Goal: Task Accomplishment & Management: Use online tool/utility

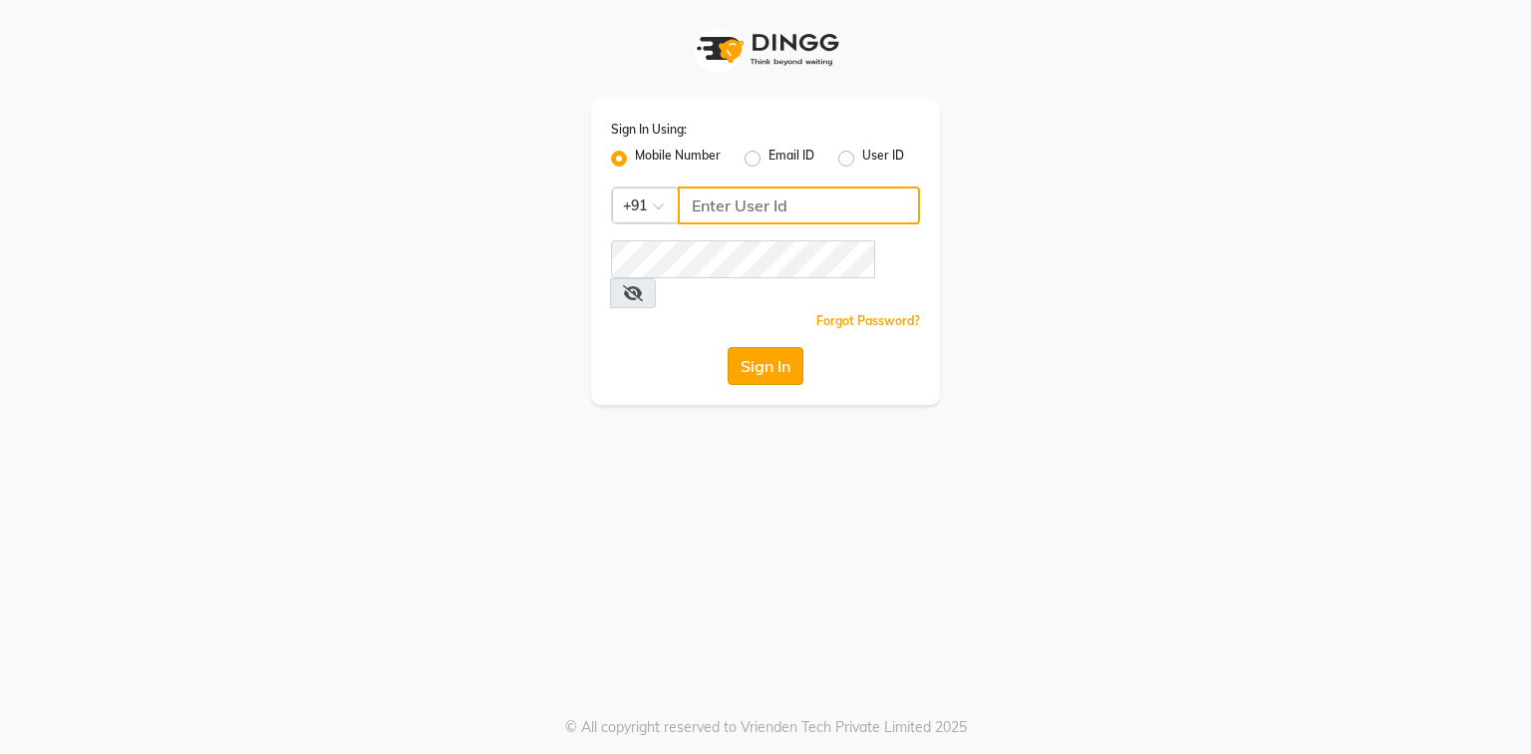
type input "9310550407"
click at [777, 347] on button "Sign In" at bounding box center [766, 366] width 76 height 38
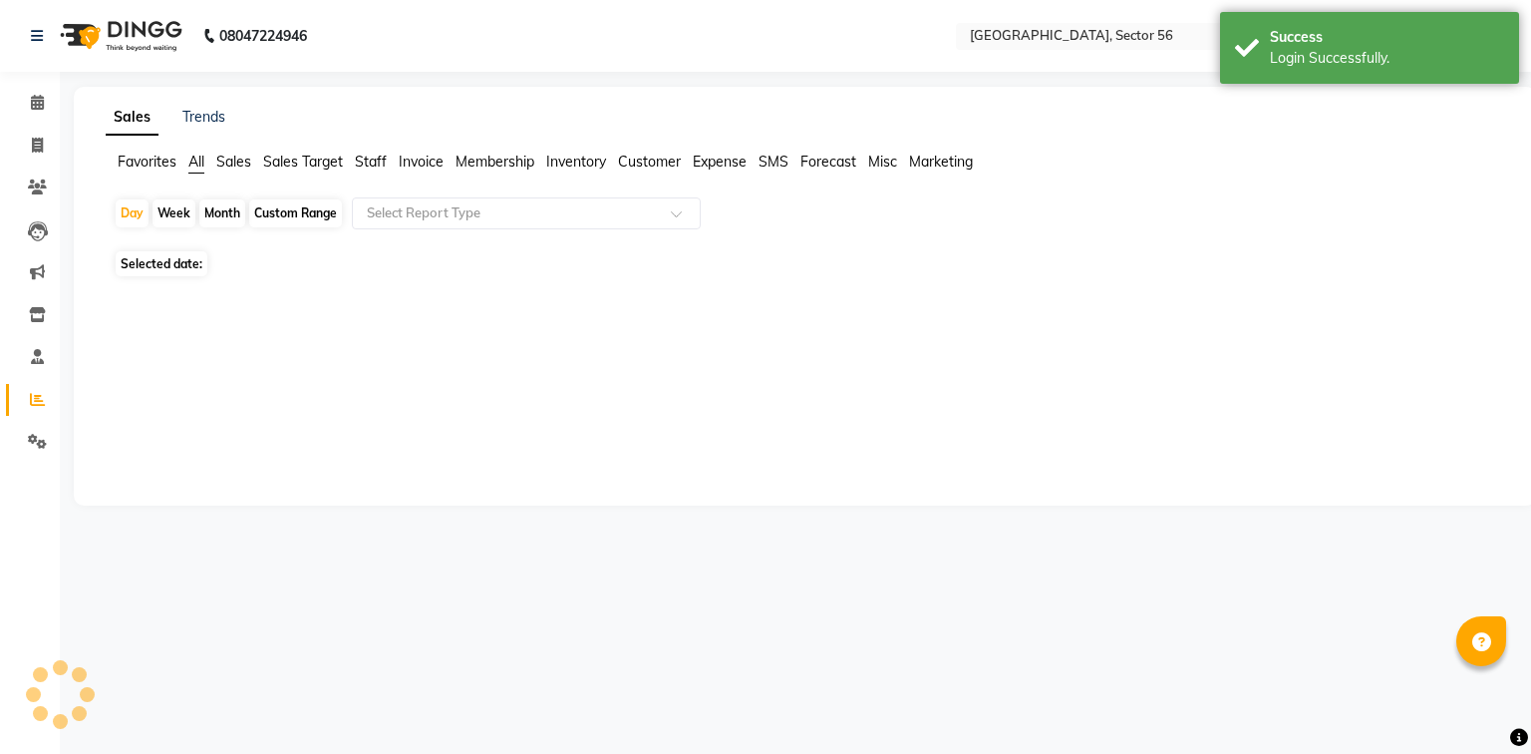
select select "en"
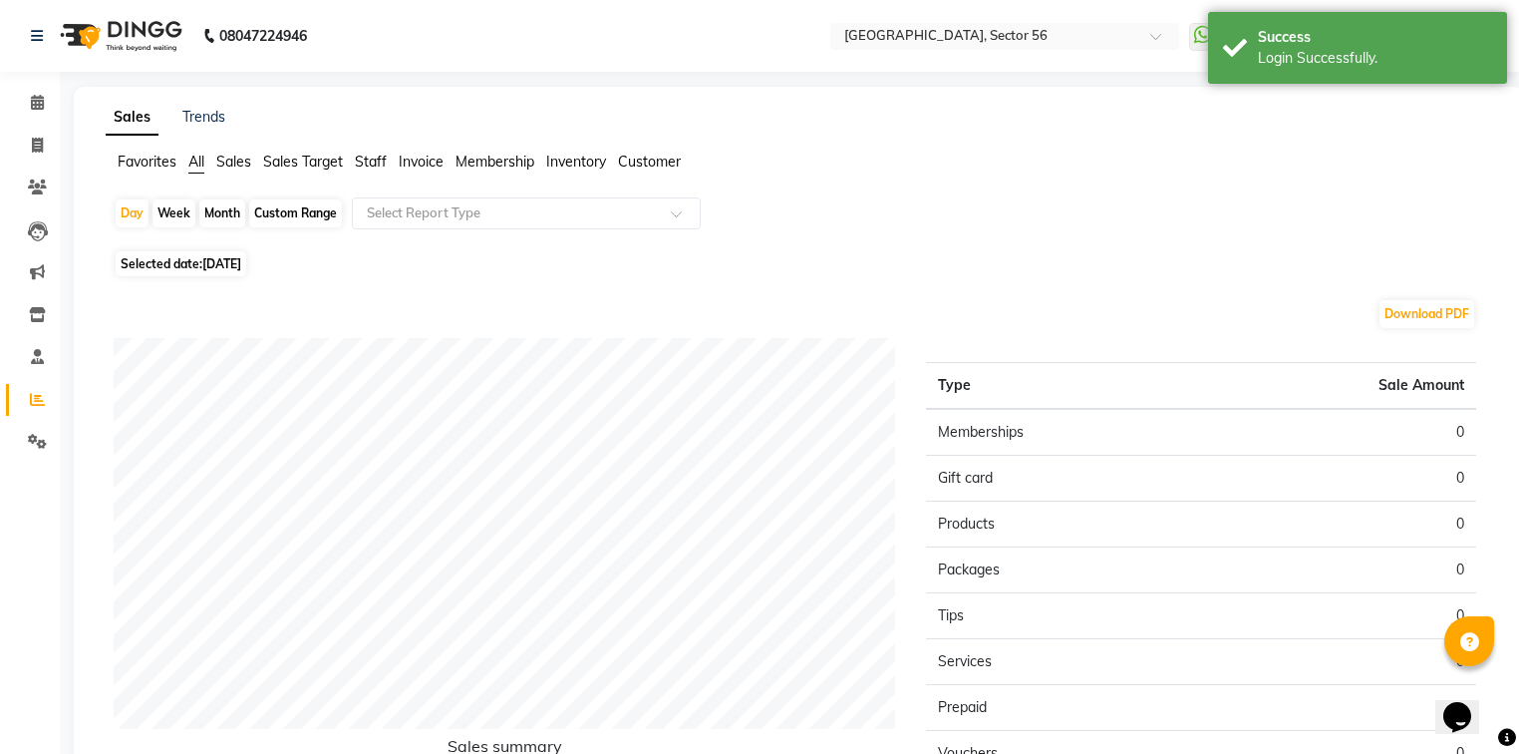
click at [223, 218] on div "Month" at bounding box center [222, 213] width 46 height 28
select select "9"
select select "2025"
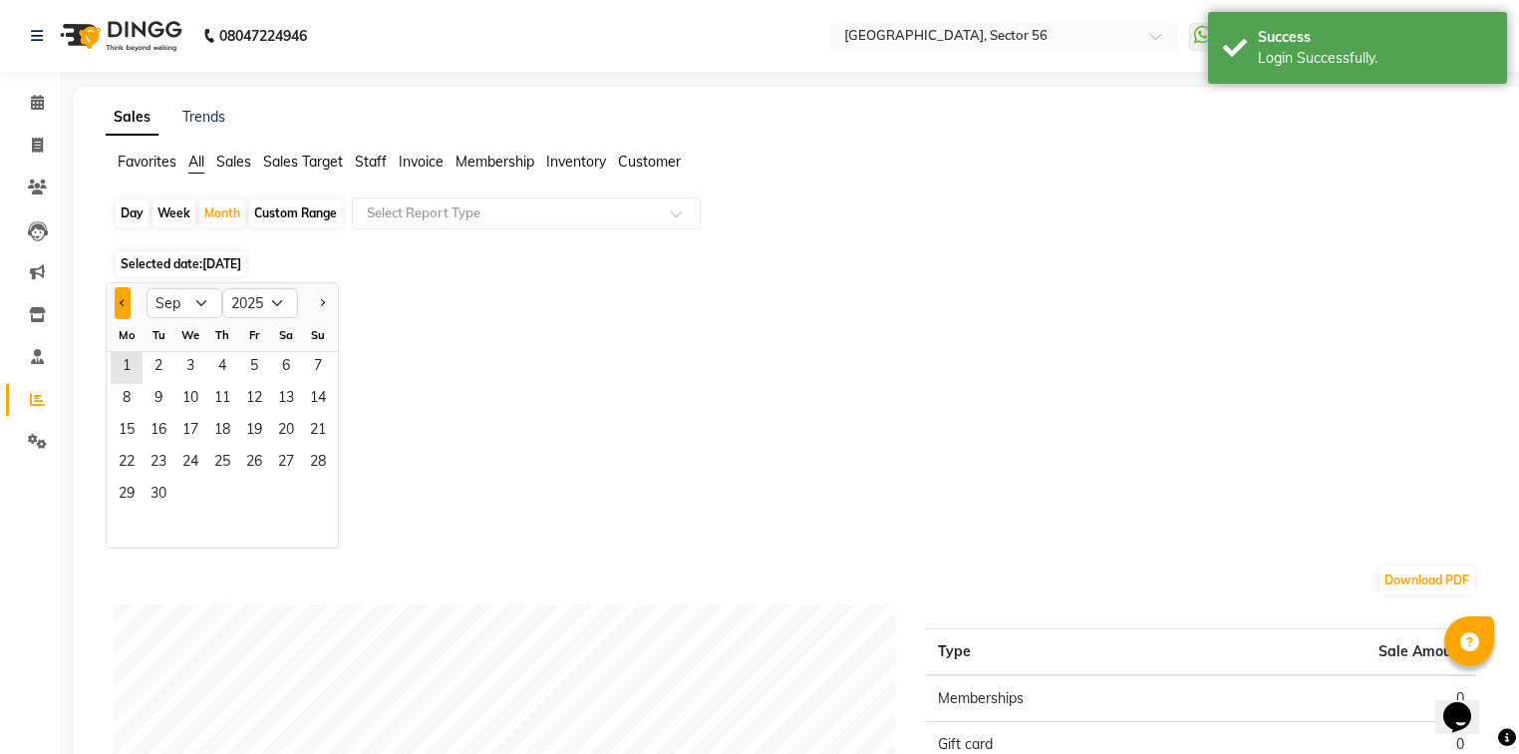
click at [126, 309] on button "Previous month" at bounding box center [123, 303] width 16 height 32
select select "8"
click at [259, 412] on span "8" at bounding box center [254, 400] width 32 height 32
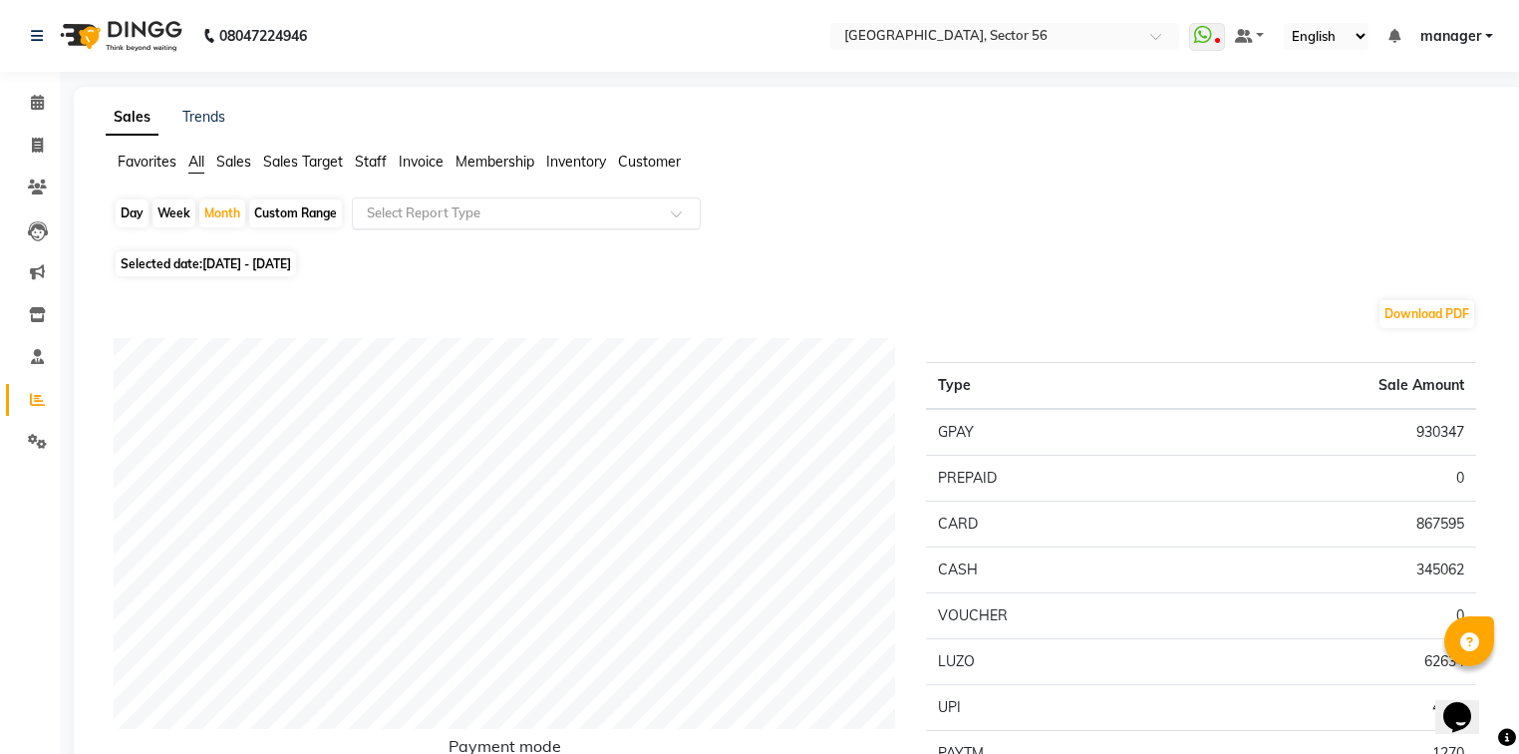
click at [501, 219] on input "text" at bounding box center [506, 213] width 287 height 20
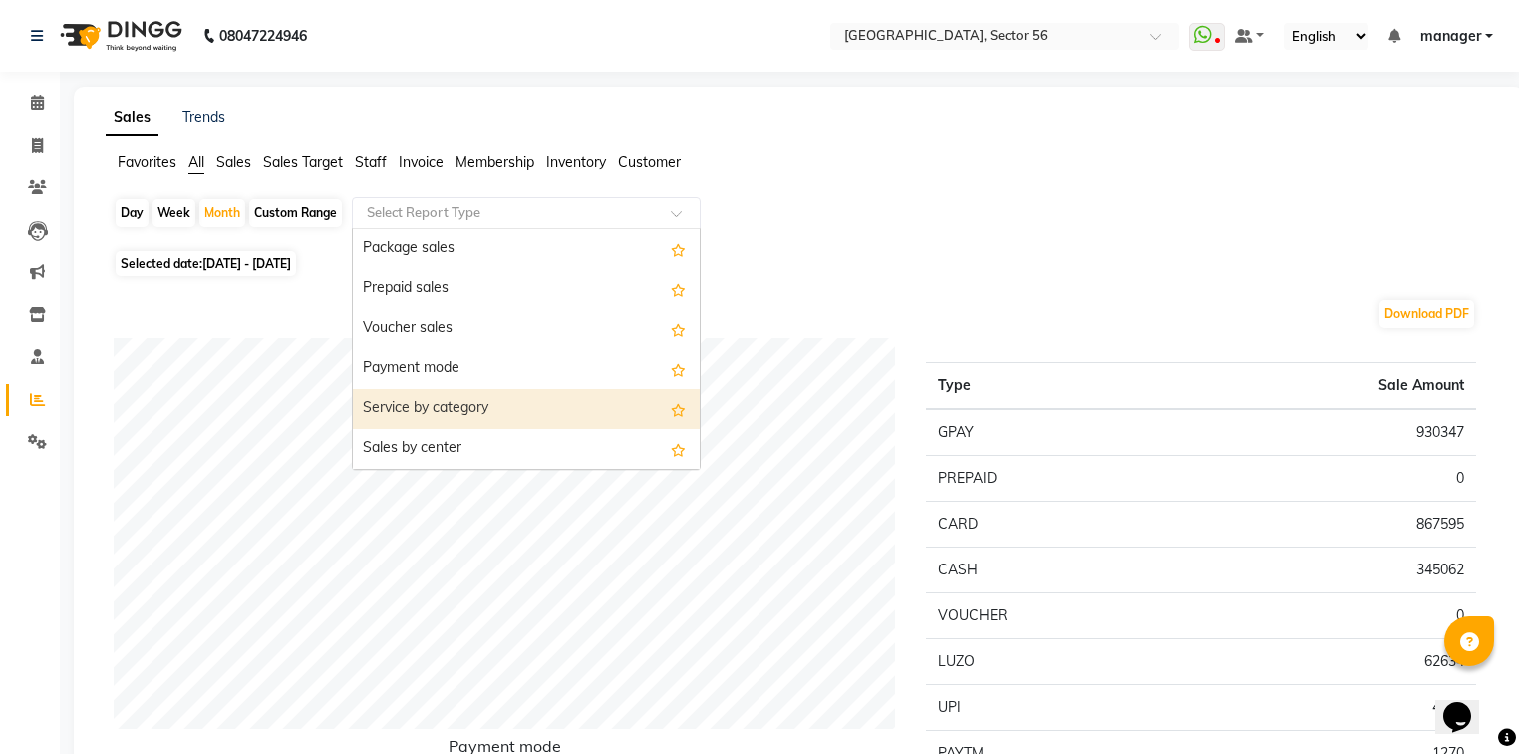
scroll to position [399, 0]
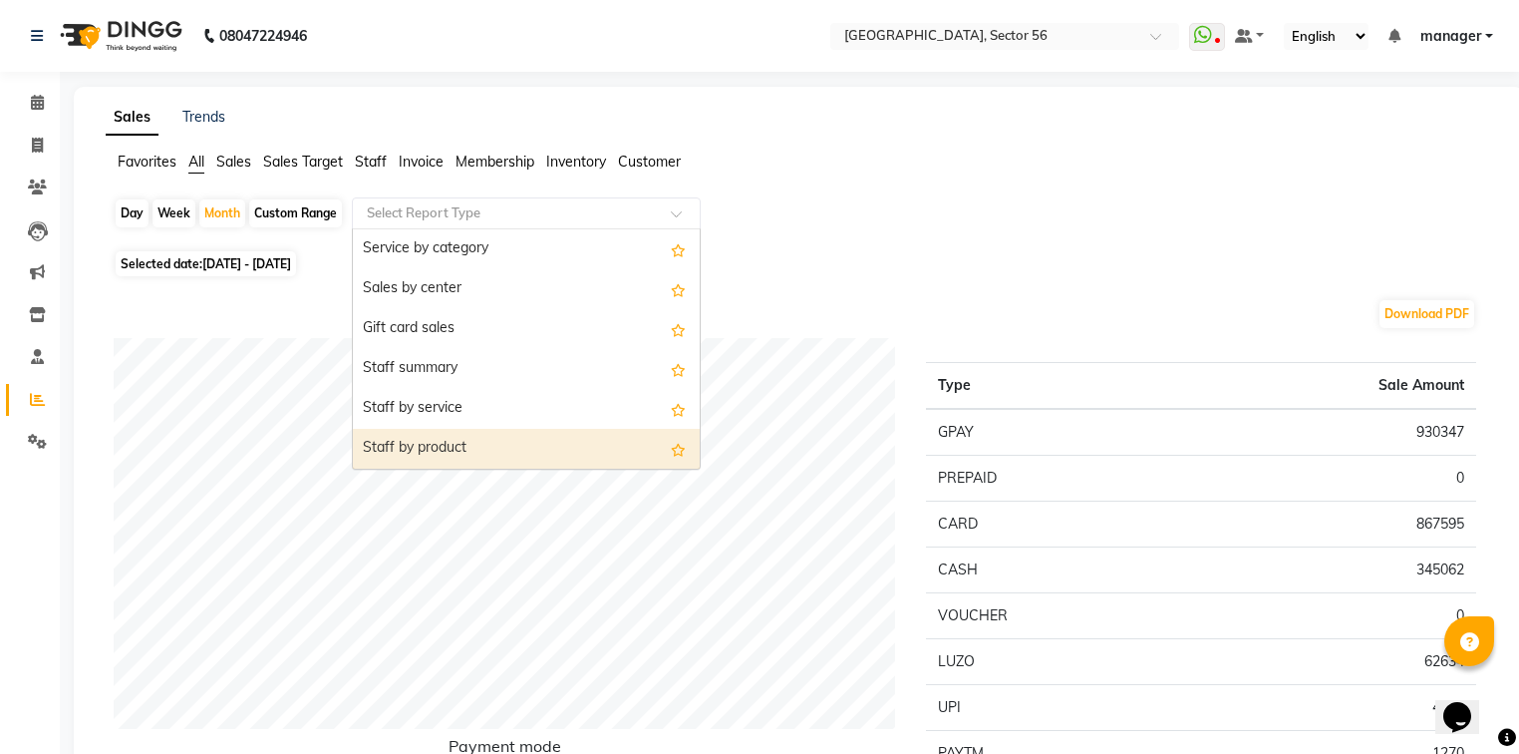
click at [486, 453] on div "Staff by product" at bounding box center [526, 449] width 347 height 40
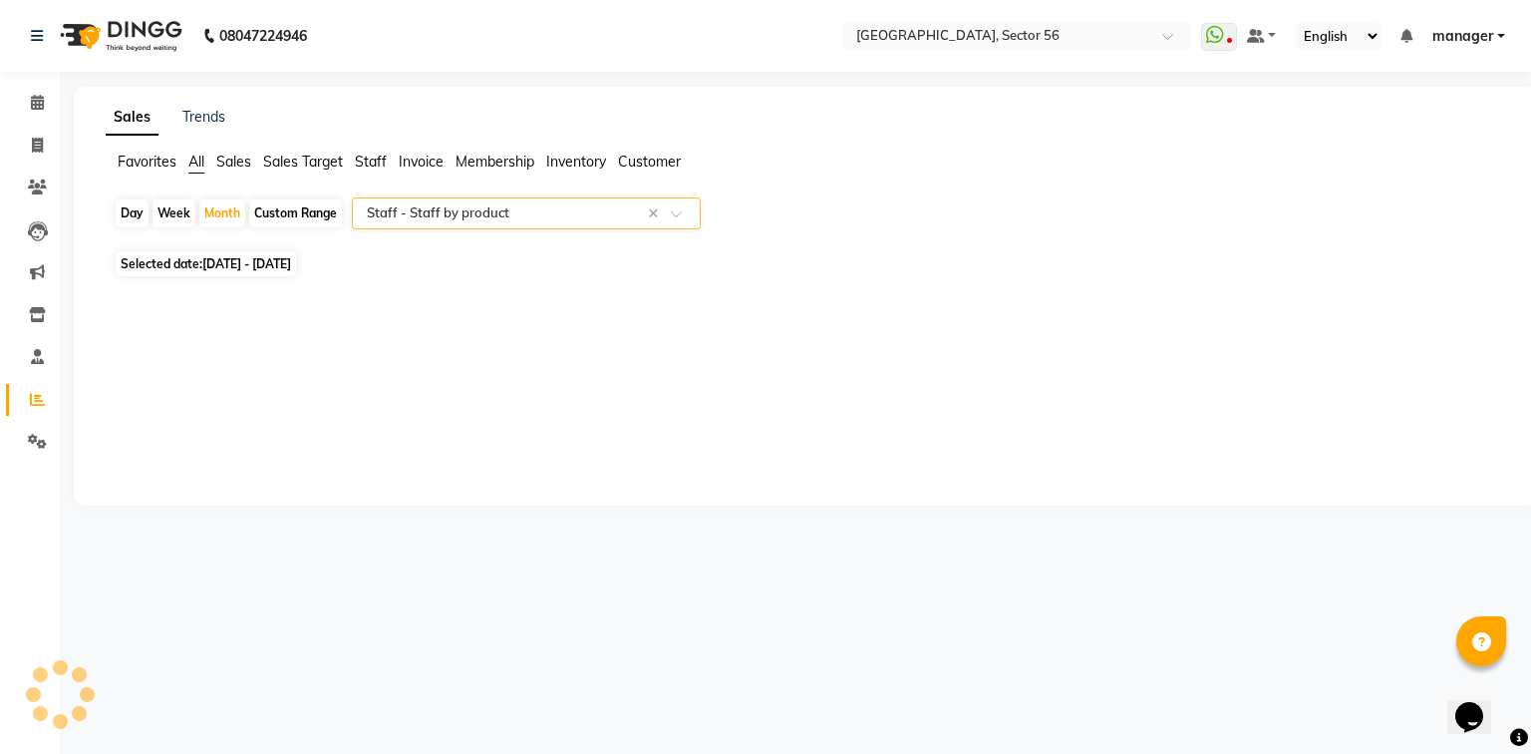
select select "full_report"
select select "csv"
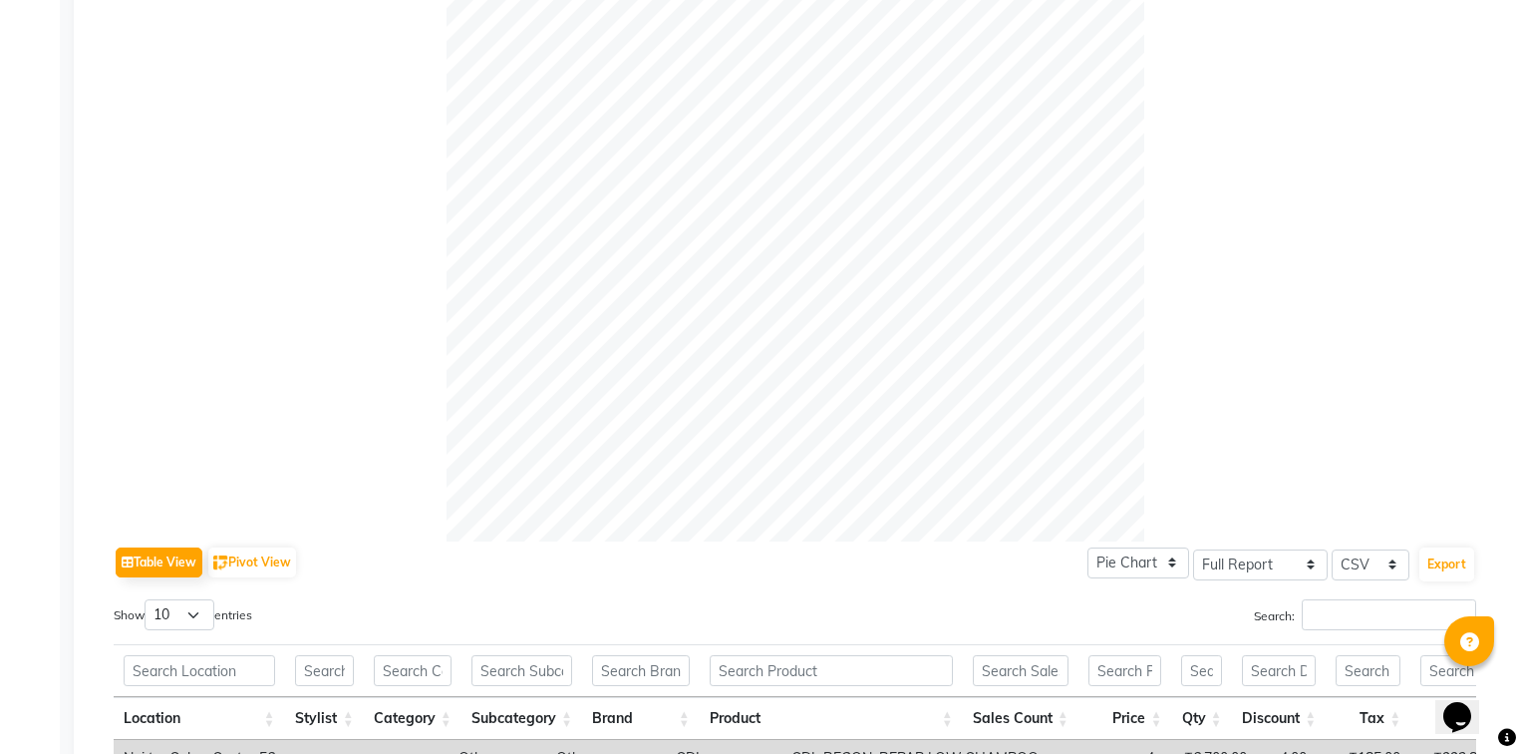
scroll to position [718, 0]
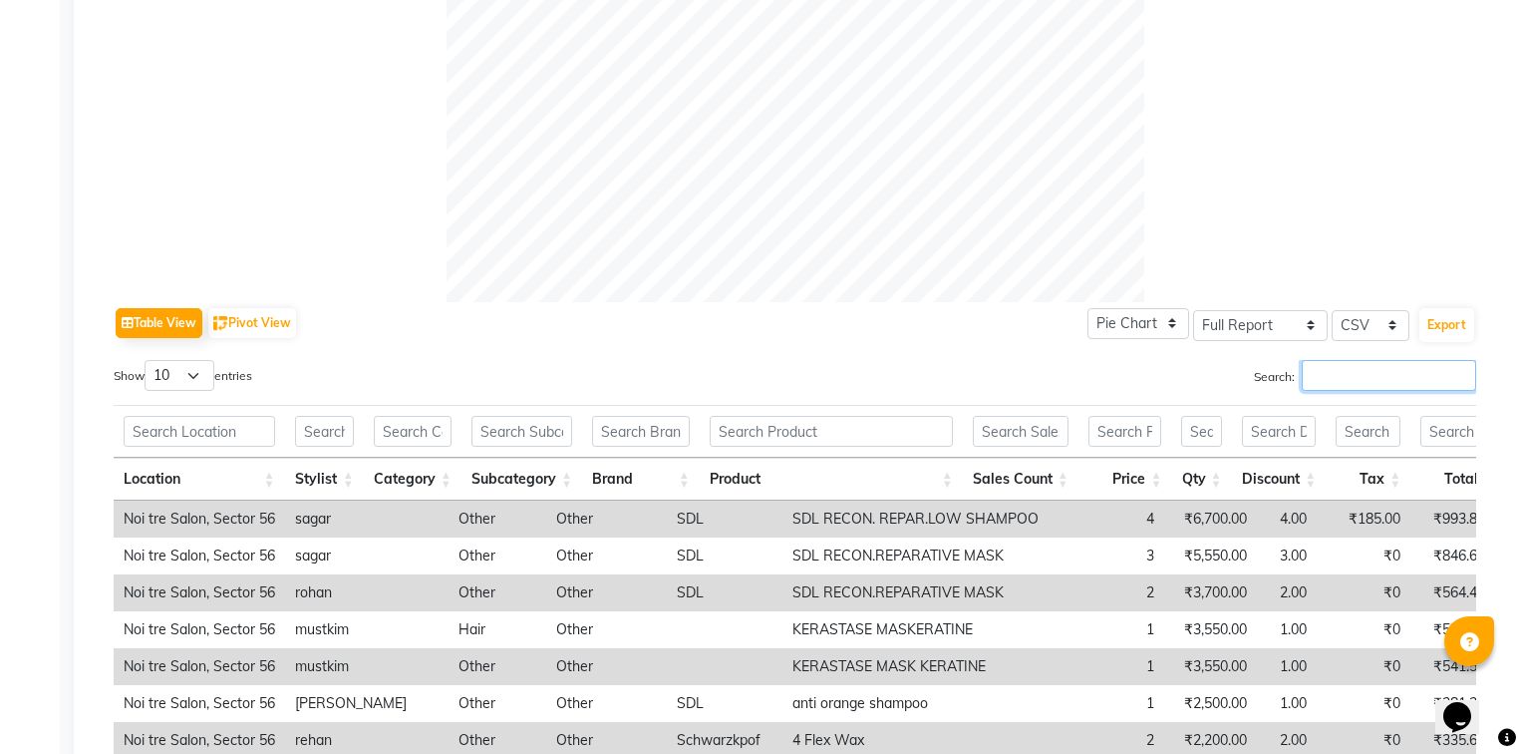
click at [1312, 370] on input "Search:" at bounding box center [1389, 375] width 174 height 31
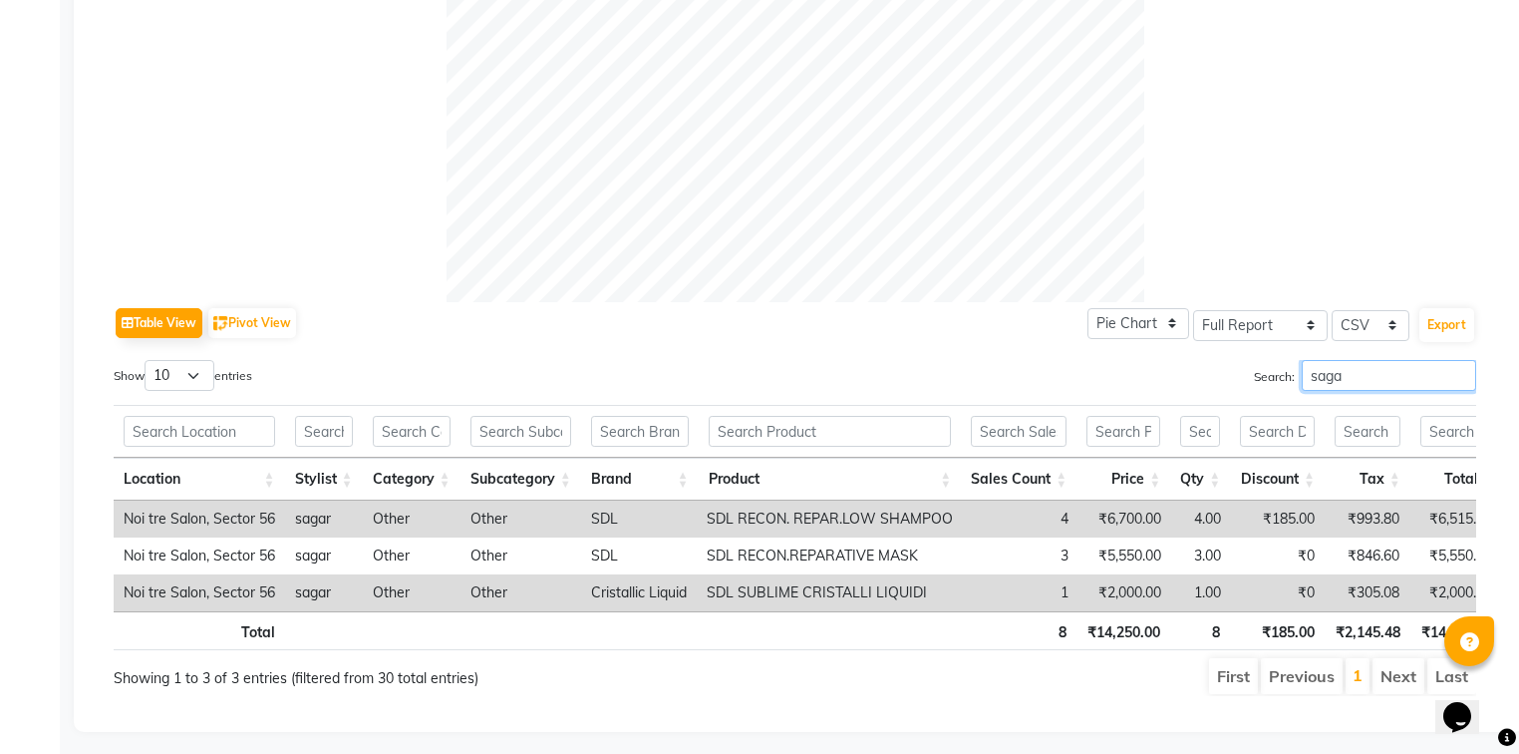
type input "sagar"
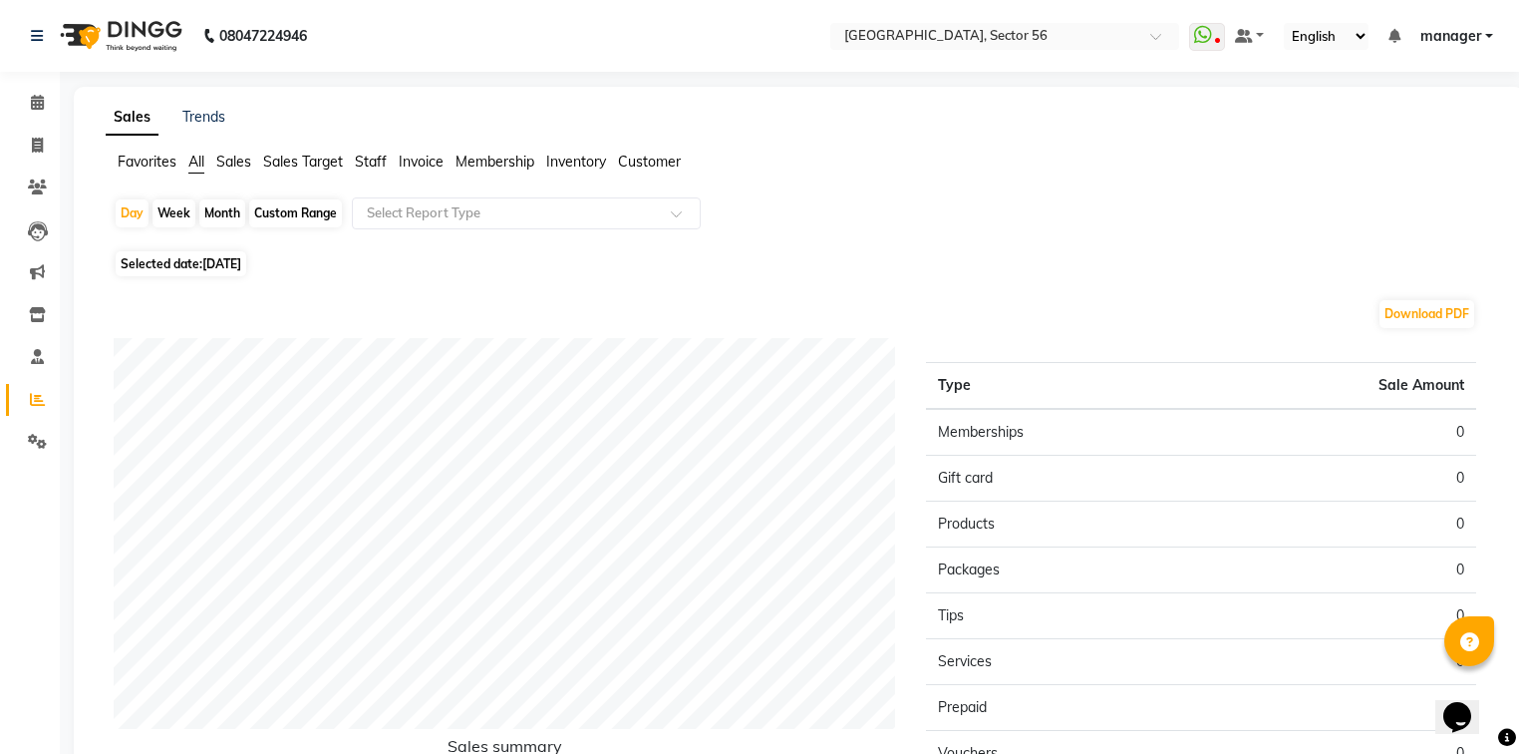
click at [229, 212] on div "Month" at bounding box center [222, 213] width 46 height 28
select select "9"
select select "2025"
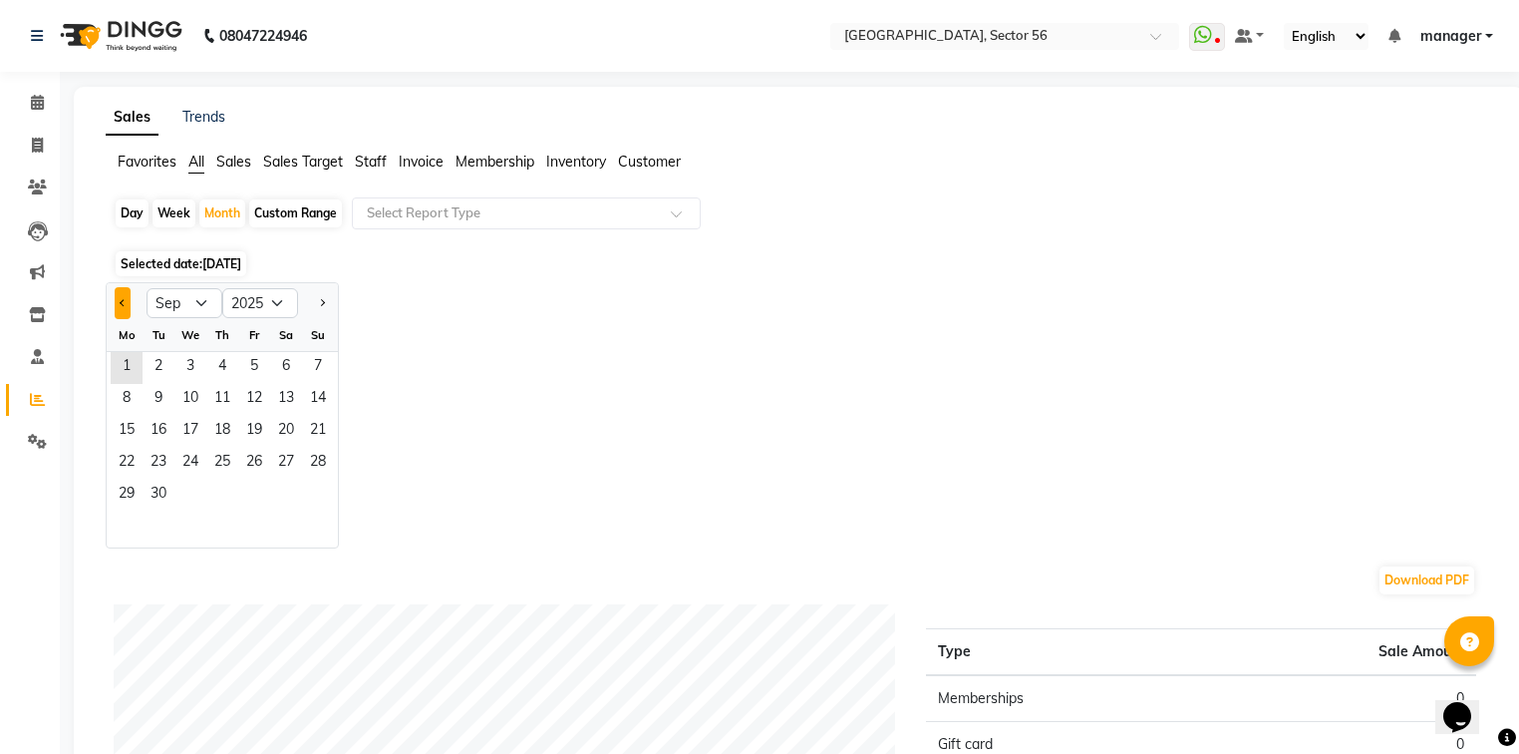
click at [128, 307] on button "Previous month" at bounding box center [123, 303] width 16 height 32
select select "8"
click at [255, 429] on span "15" at bounding box center [254, 432] width 32 height 32
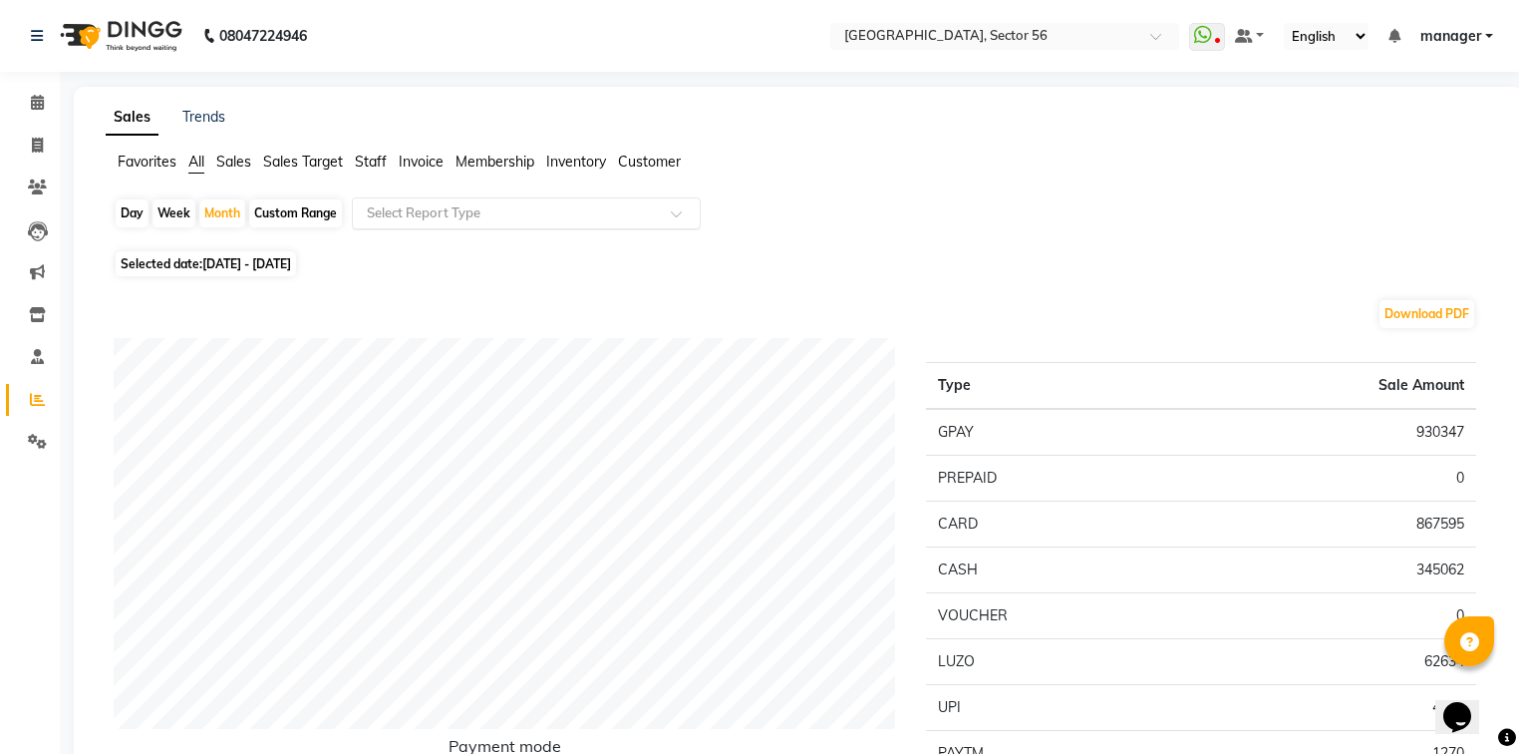
click at [519, 199] on div "Select Report Type" at bounding box center [526, 213] width 349 height 32
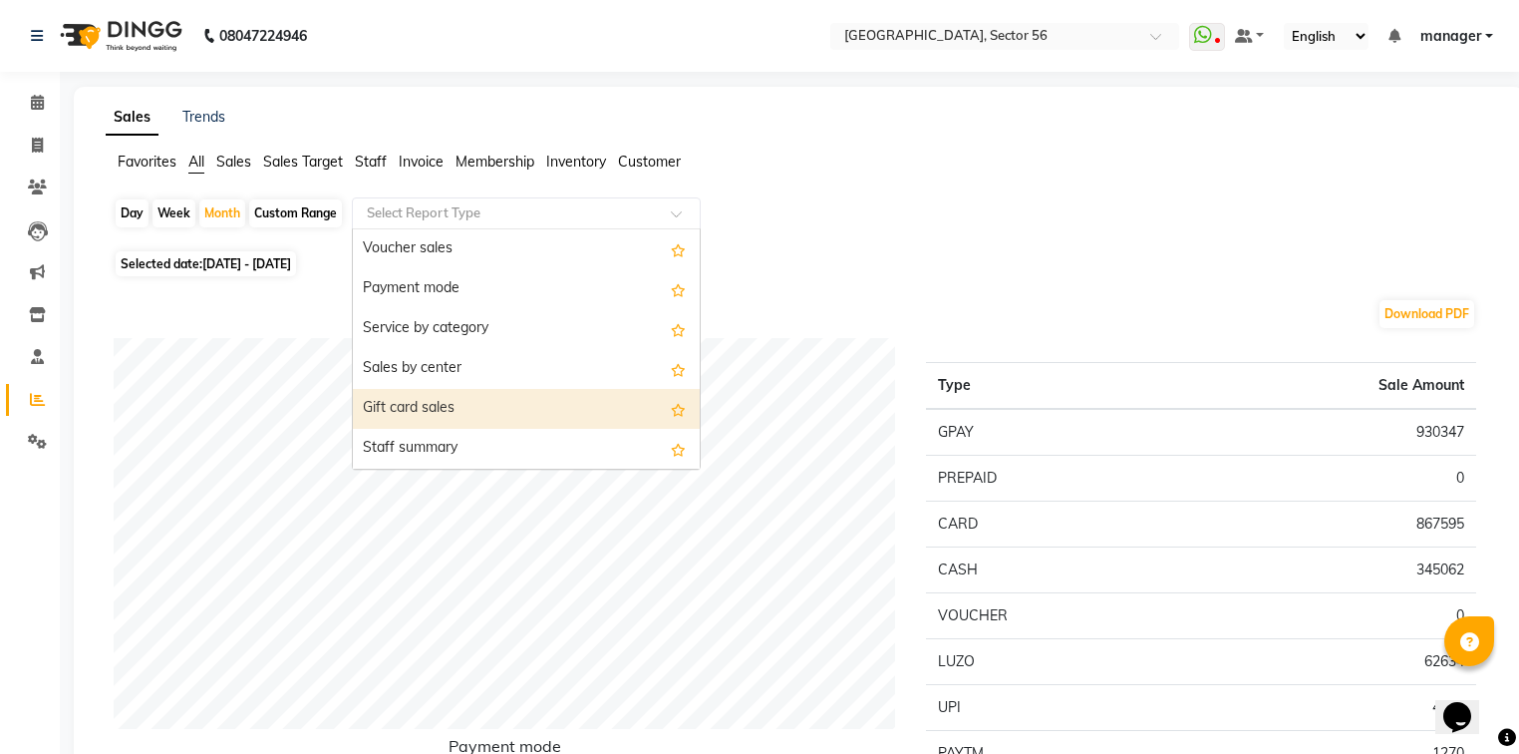
scroll to position [478, 0]
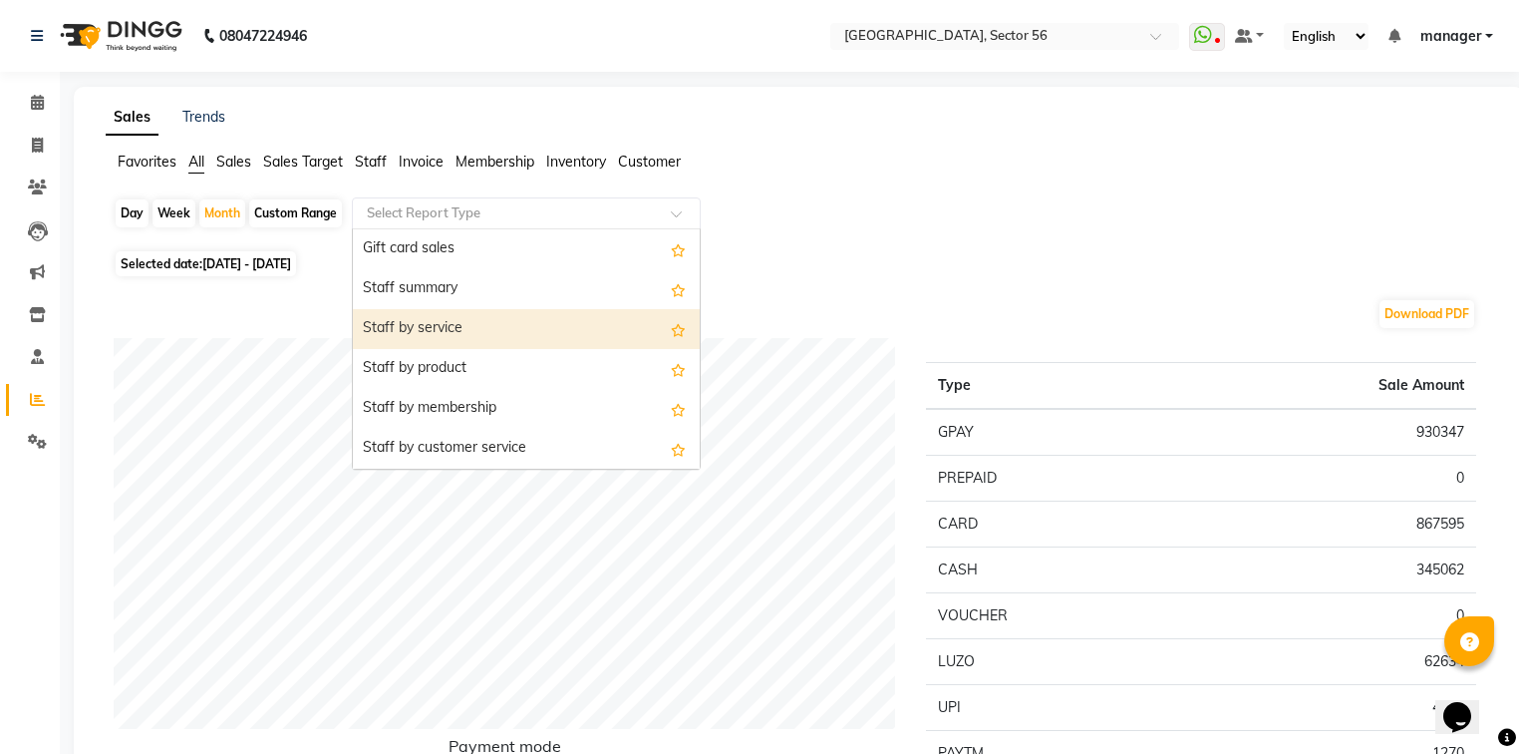
click at [557, 333] on div "Staff by service" at bounding box center [526, 329] width 347 height 40
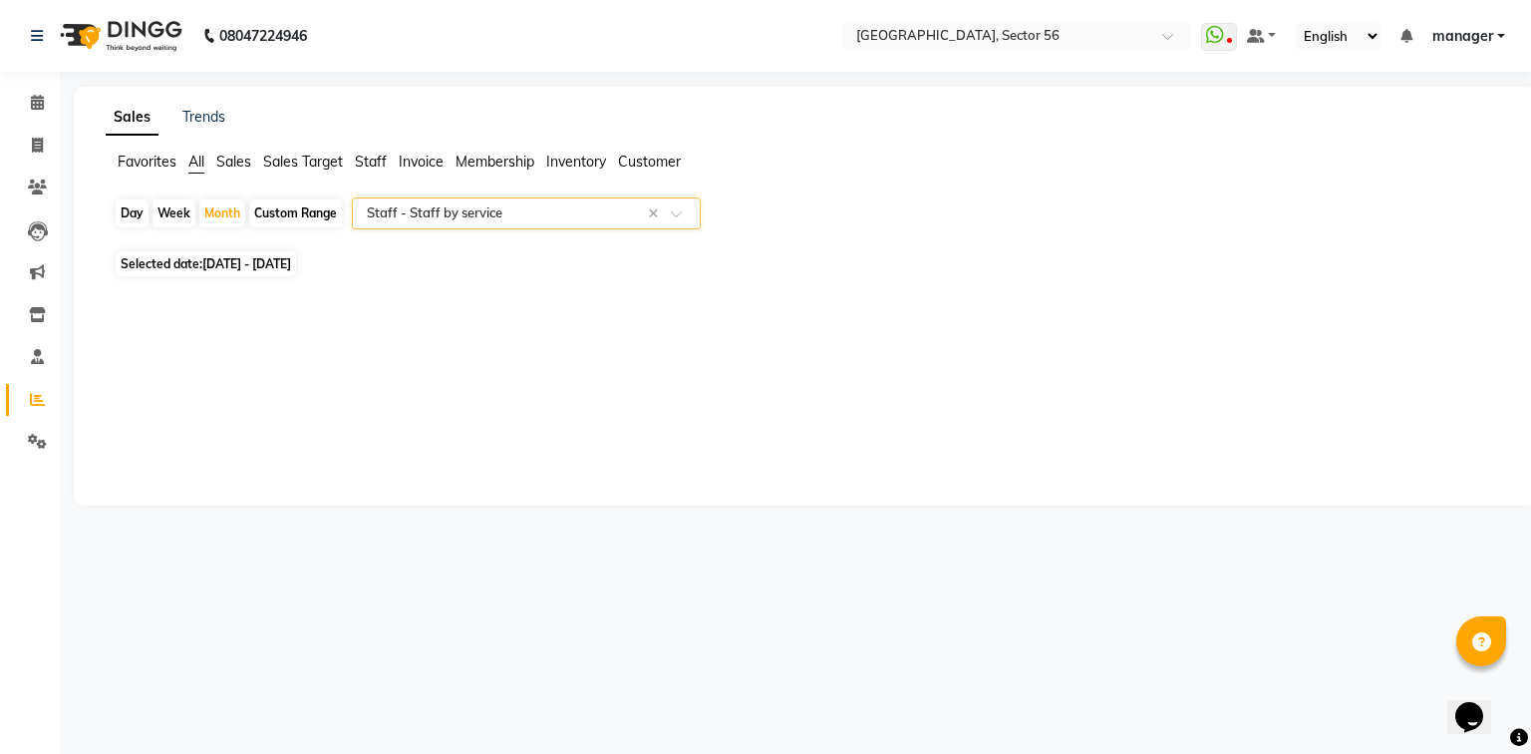
select select "full_report"
select select "csv"
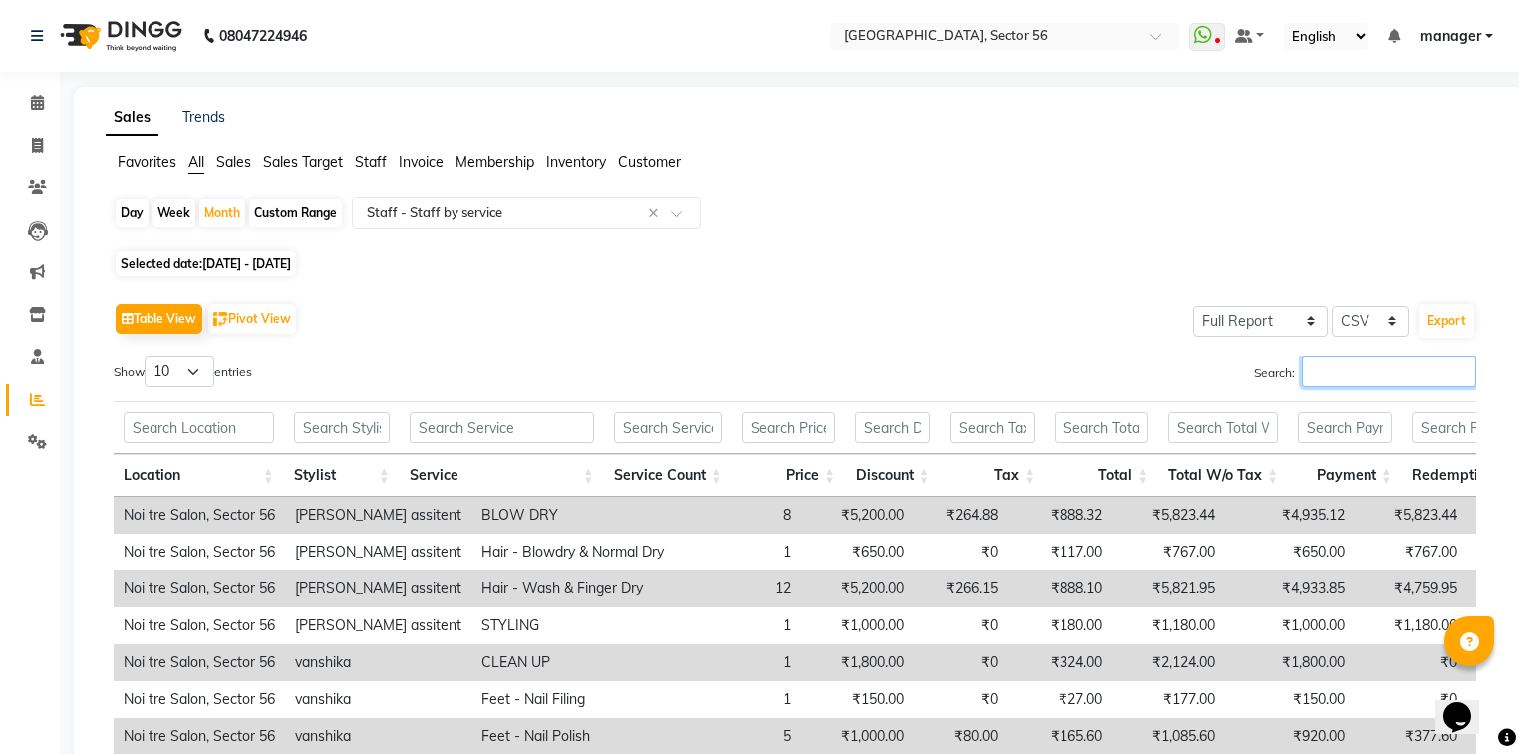
click at [1307, 371] on input "Search:" at bounding box center [1389, 371] width 174 height 31
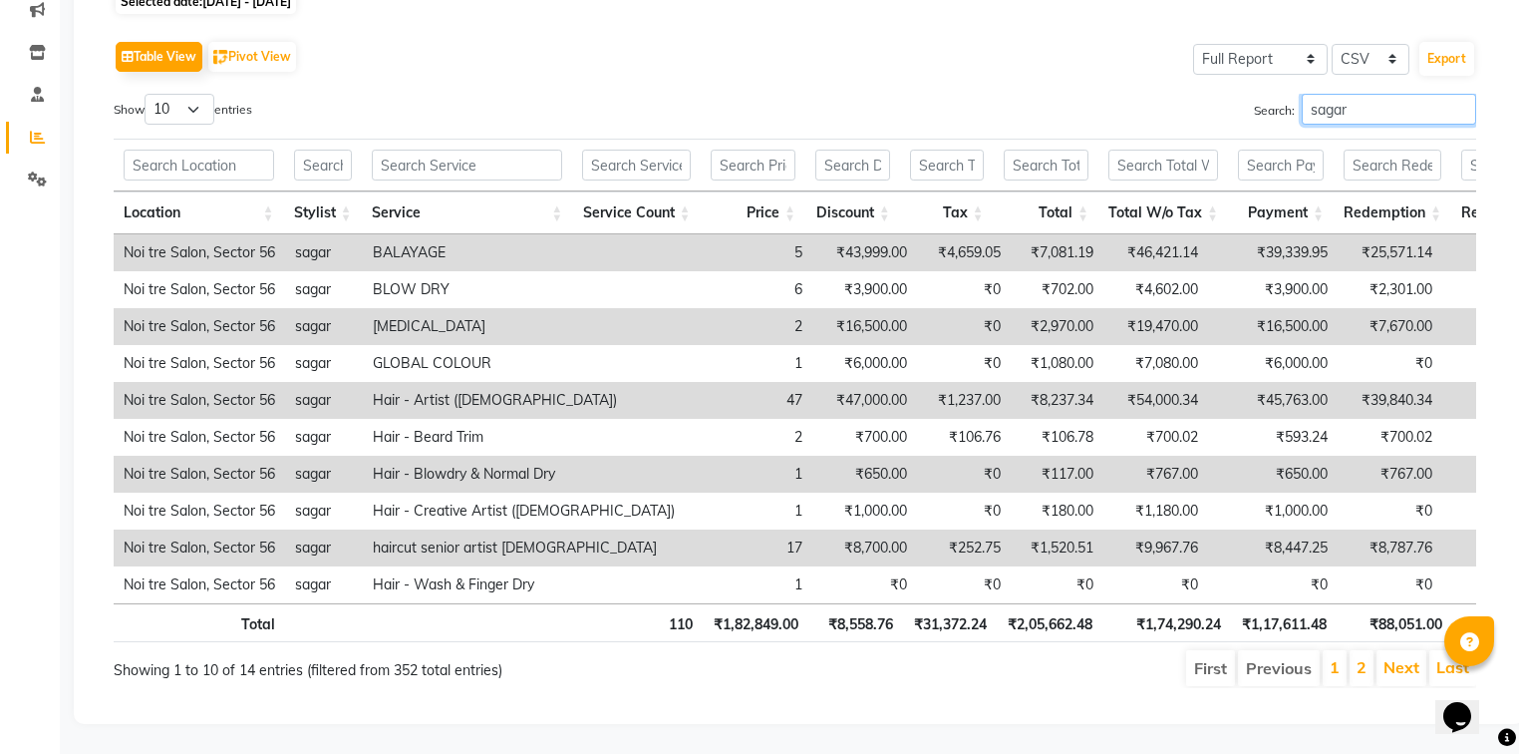
scroll to position [0, 0]
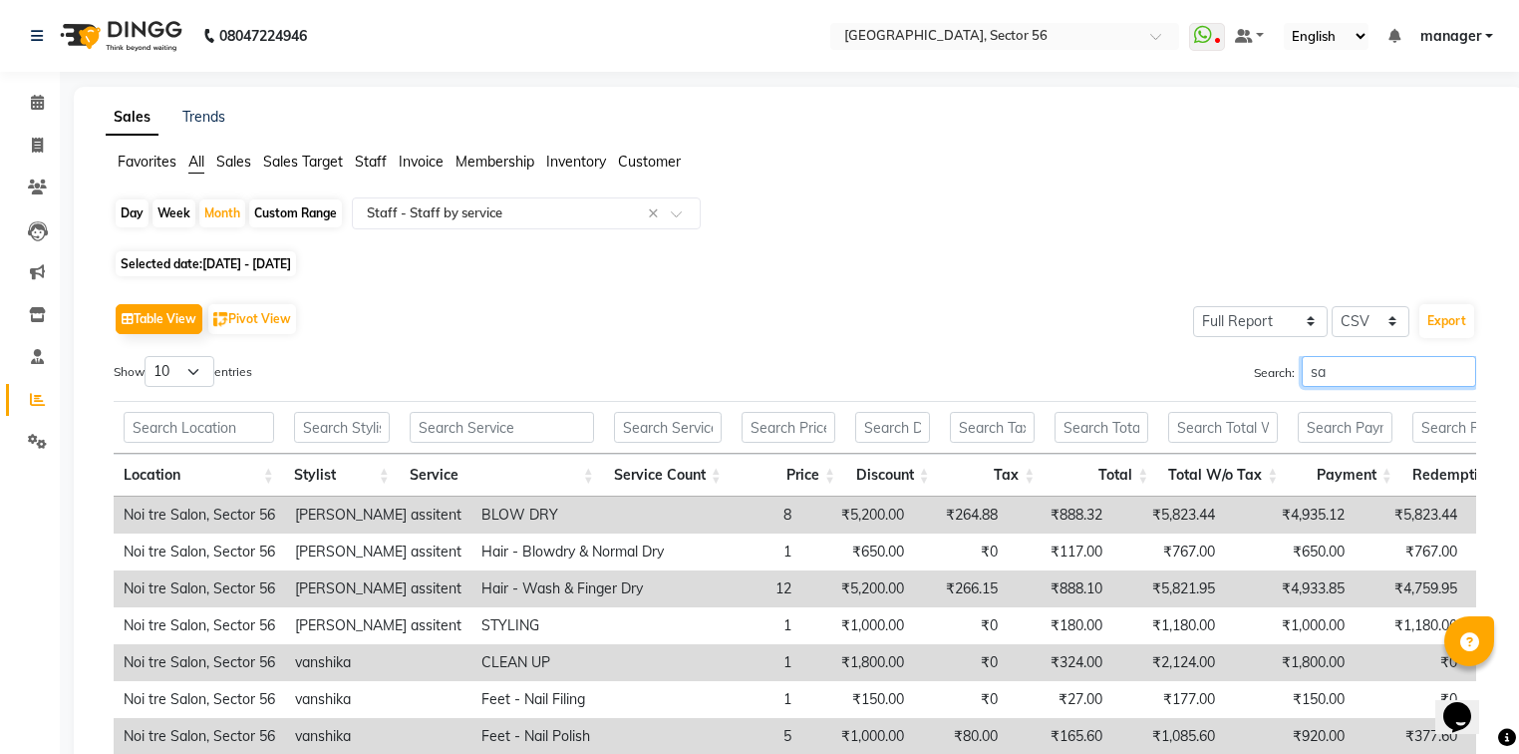
type input "s"
click at [489, 219] on input "text" at bounding box center [506, 213] width 287 height 20
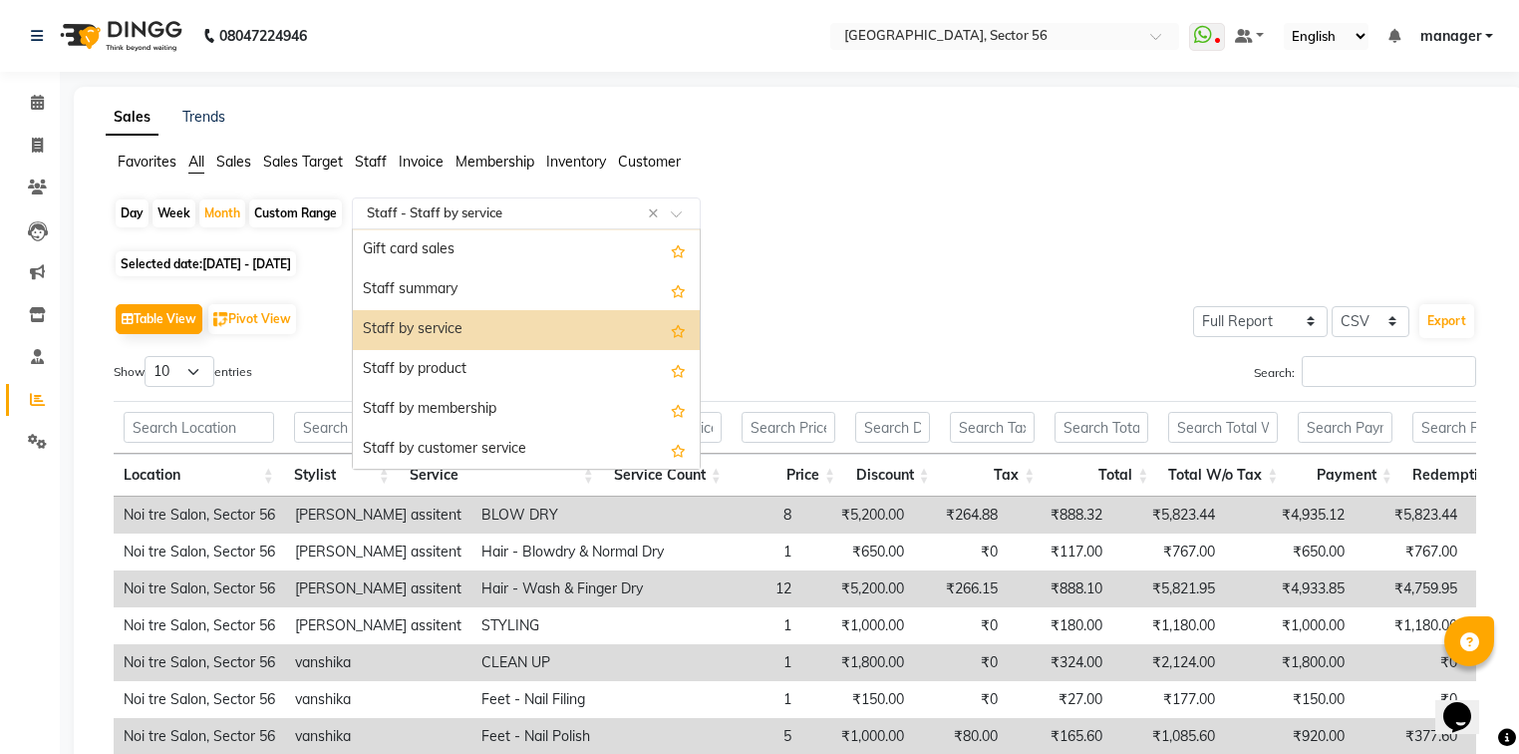
scroll to position [478, 0]
click at [470, 287] on div "Staff summary" at bounding box center [526, 289] width 347 height 40
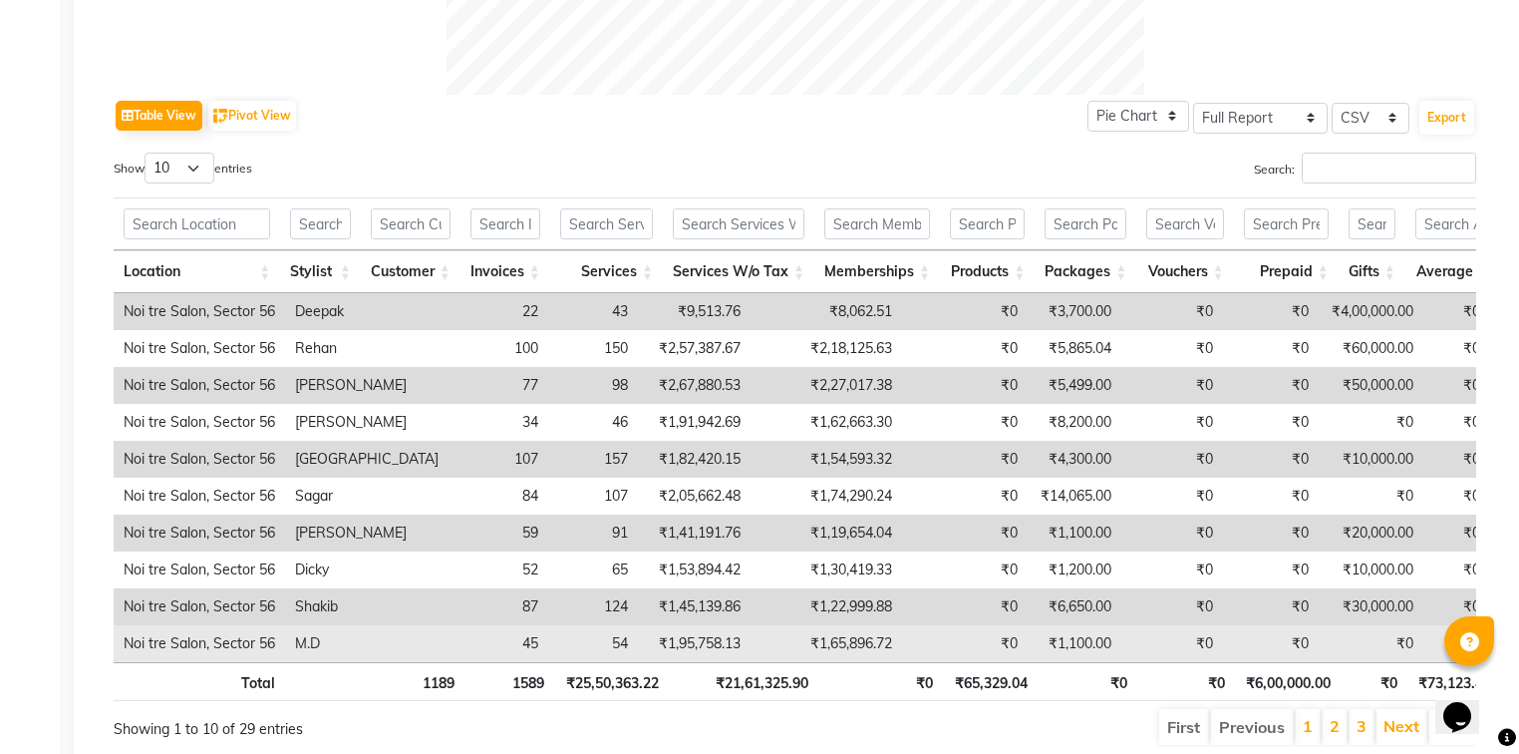
scroll to position [1005, 0]
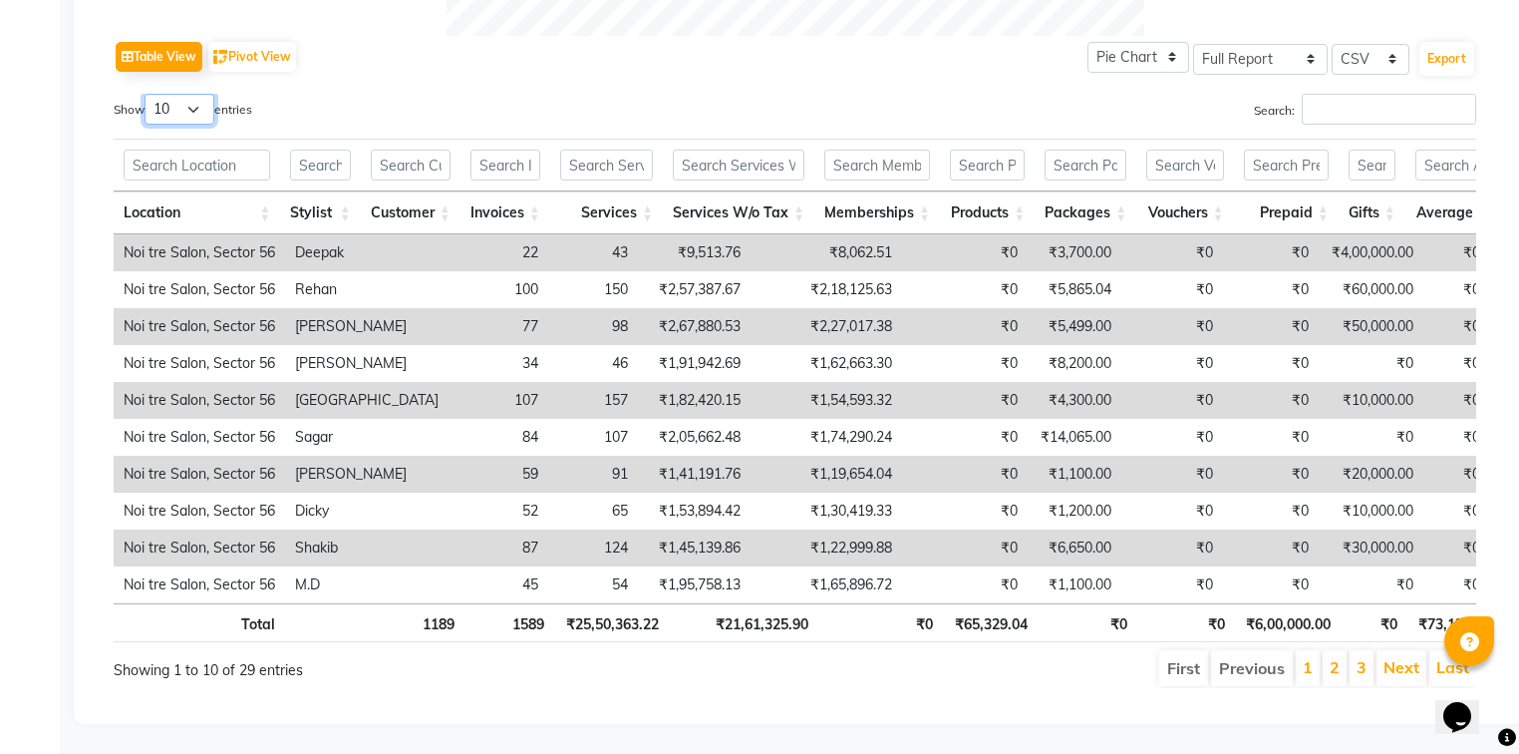
click at [197, 94] on select "10 25 50 100" at bounding box center [180, 109] width 70 height 31
click at [189, 204] on th "Location" at bounding box center [197, 212] width 166 height 43
click at [205, 94] on select "10 25 50 100" at bounding box center [180, 109] width 70 height 31
select select "100"
click at [148, 94] on select "10 25 50 100" at bounding box center [180, 109] width 70 height 31
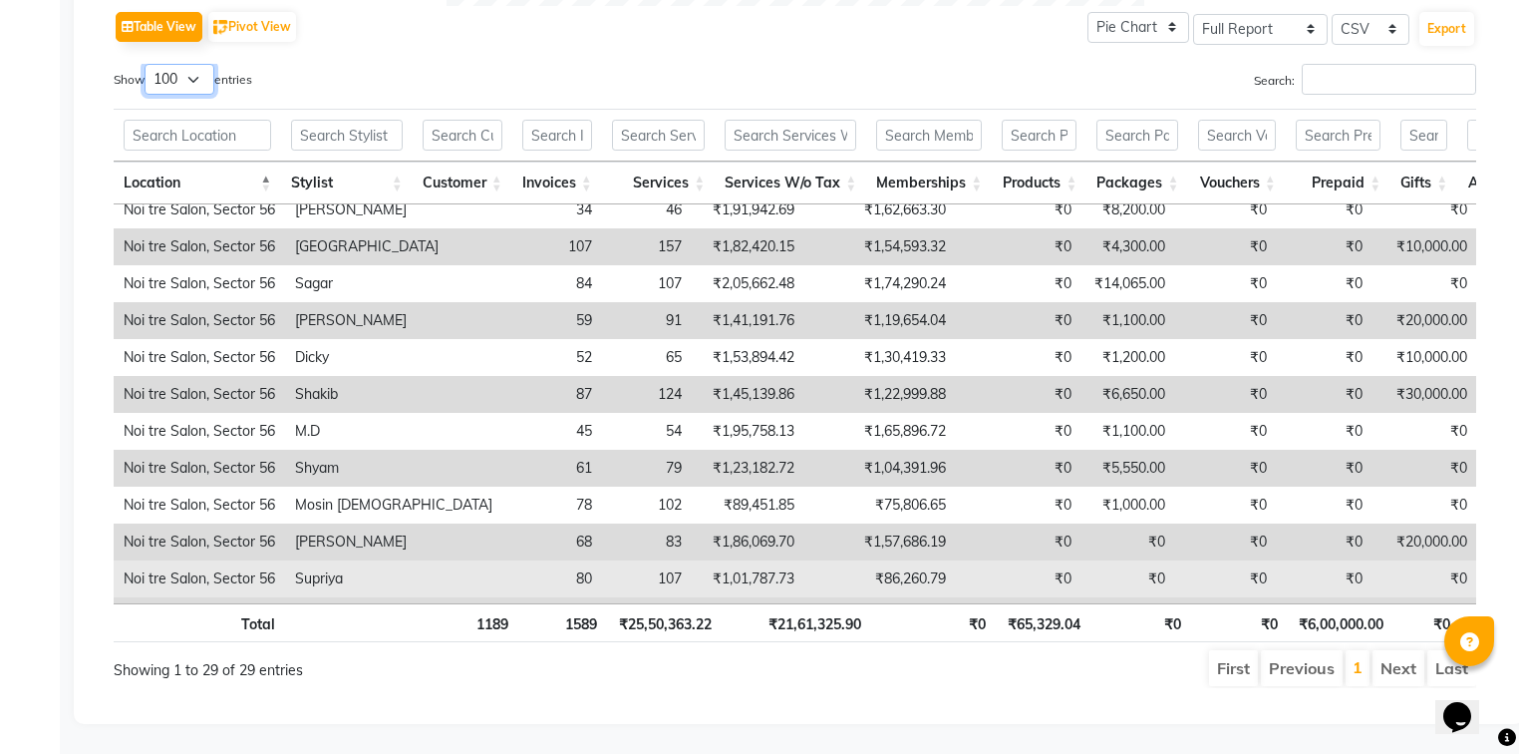
scroll to position [0, 0]
